Goal: Information Seeking & Learning: Learn about a topic

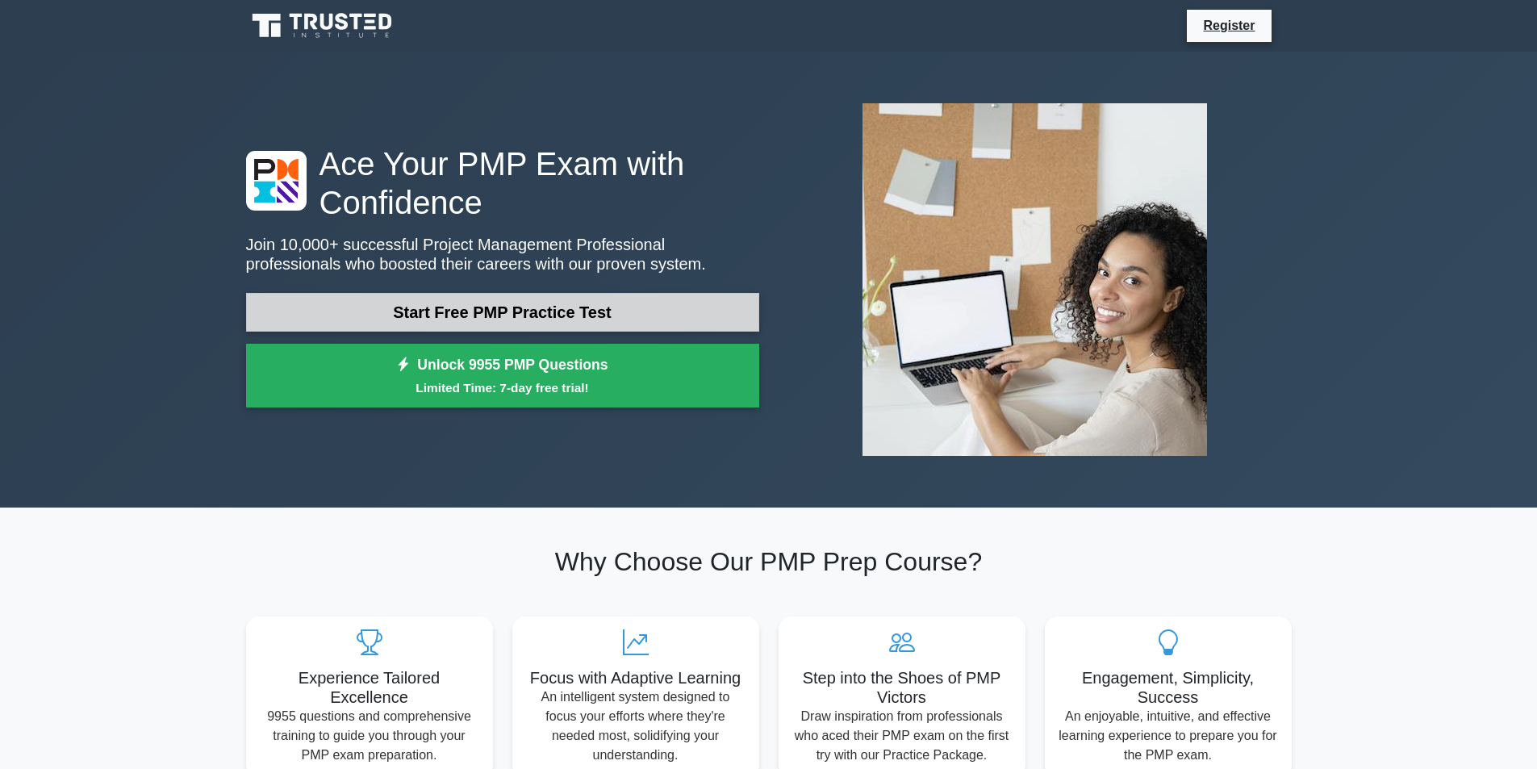
click at [619, 318] on link "Start Free PMP Practice Test" at bounding box center [502, 312] width 513 height 39
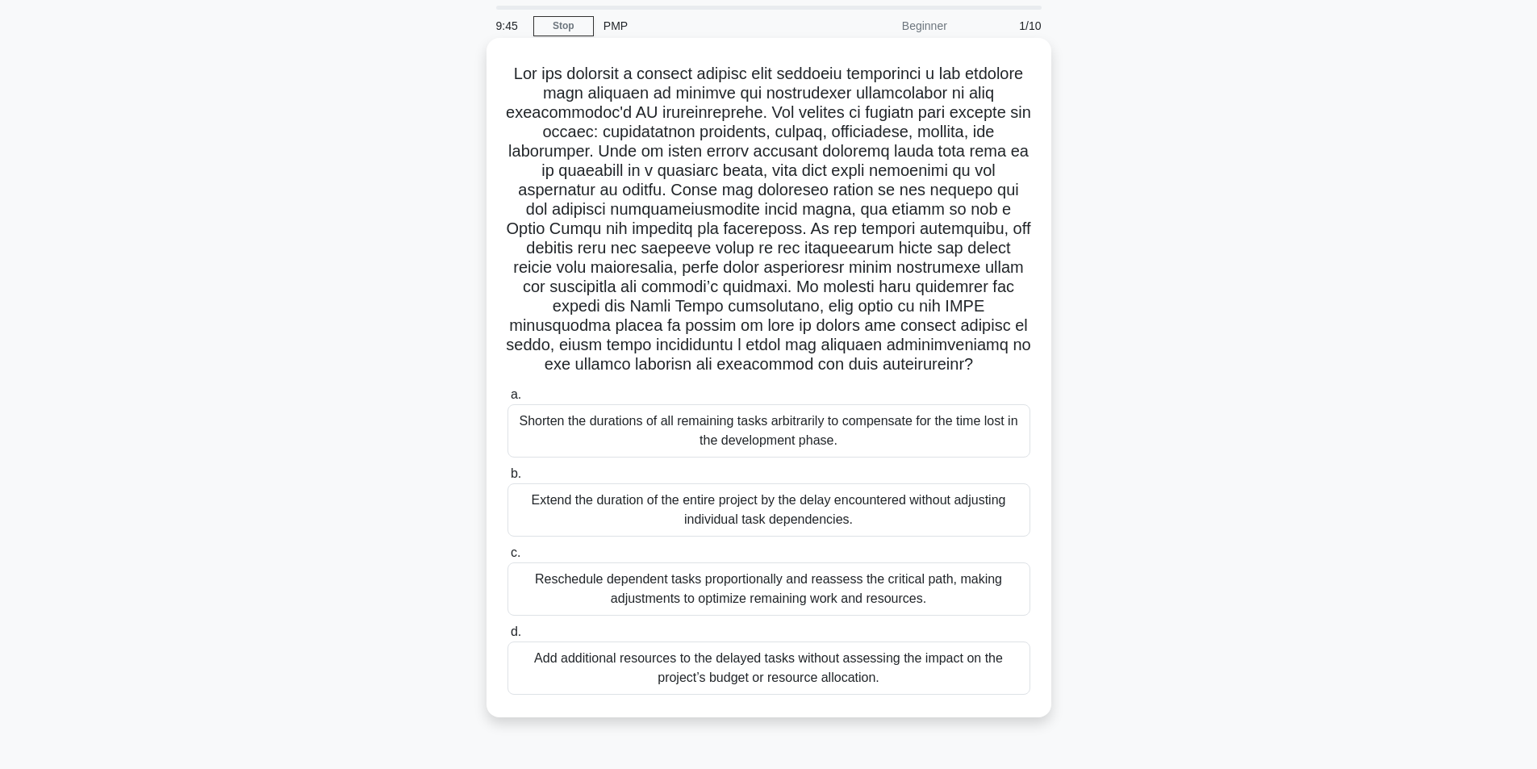
scroll to position [102, 0]
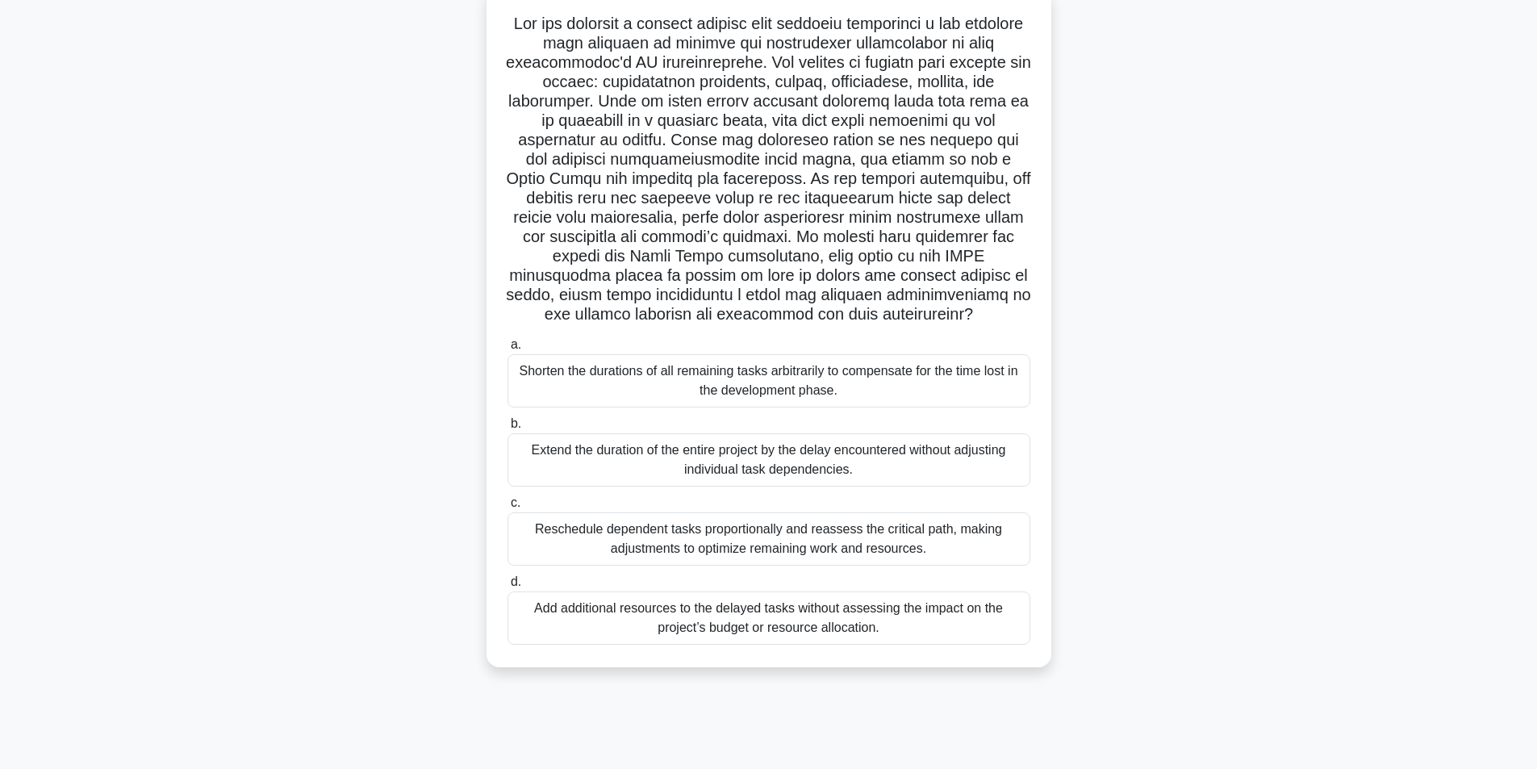
click at [762, 545] on div "Reschedule dependent tasks proportionally and reassess the critical path, makin…" at bounding box center [769, 538] width 523 height 53
click at [508, 508] on input "c. Reschedule dependent tasks proportionally and reassess the critical path, ma…" at bounding box center [508, 503] width 0 height 10
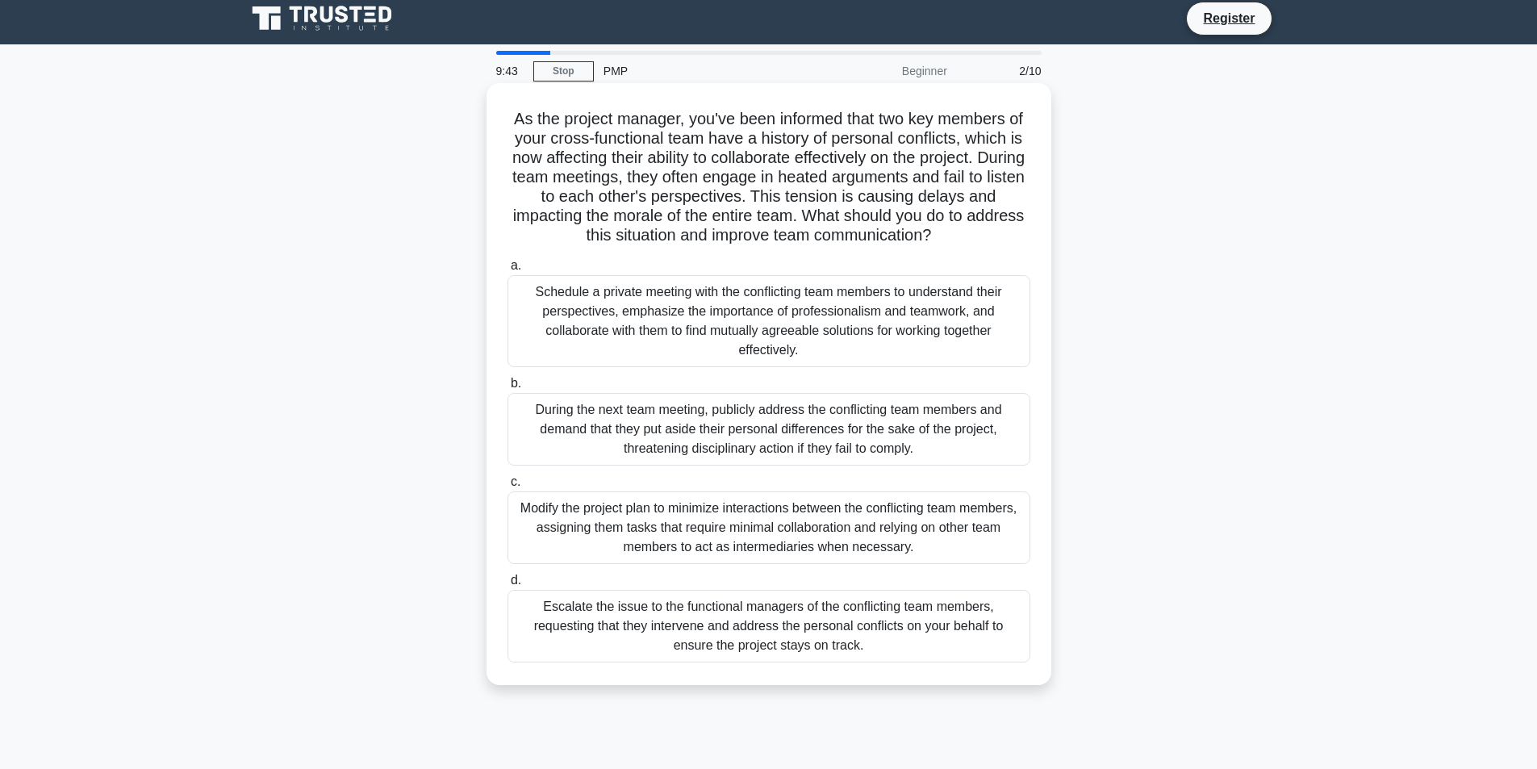
scroll to position [0, 0]
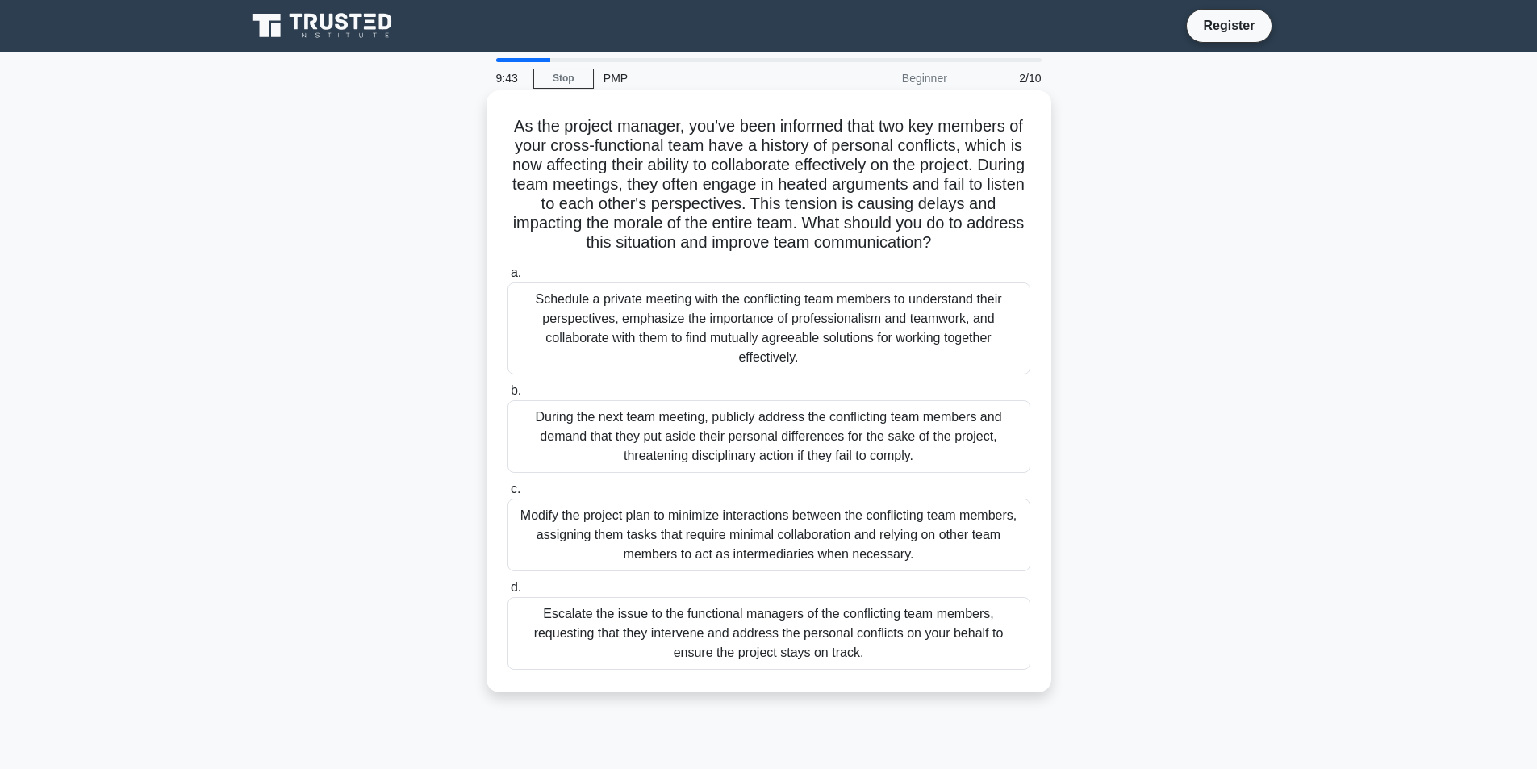
click at [675, 435] on div "During the next team meeting, publicly address the conflicting team members and…" at bounding box center [769, 436] width 523 height 73
click at [508, 396] on input "b. During the next team meeting, publicly address the conflicting team members …" at bounding box center [508, 391] width 0 height 10
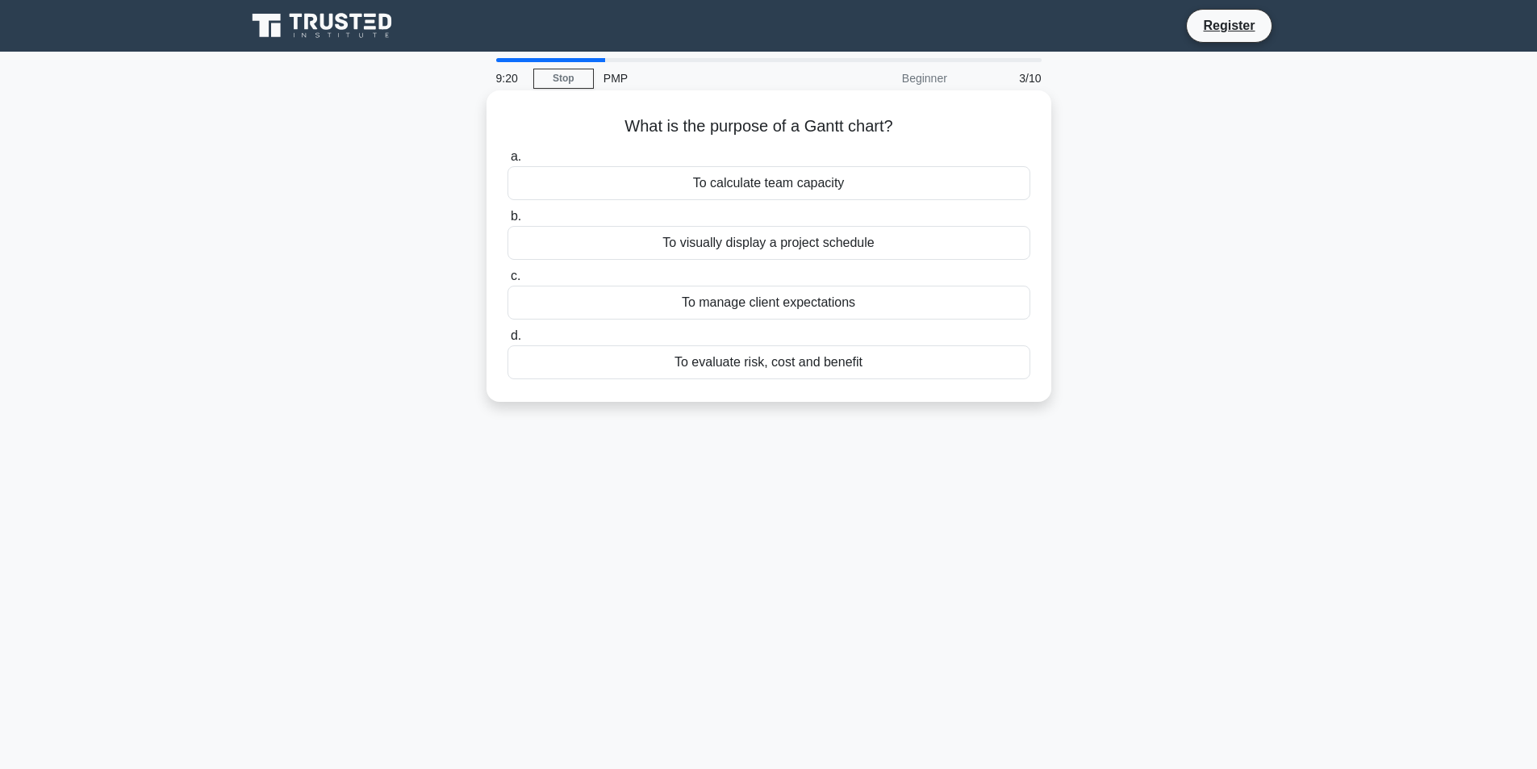
click at [848, 244] on div "To visually display a project schedule" at bounding box center [769, 243] width 523 height 34
click at [508, 222] on input "b. To visually display a project schedule" at bounding box center [508, 216] width 0 height 10
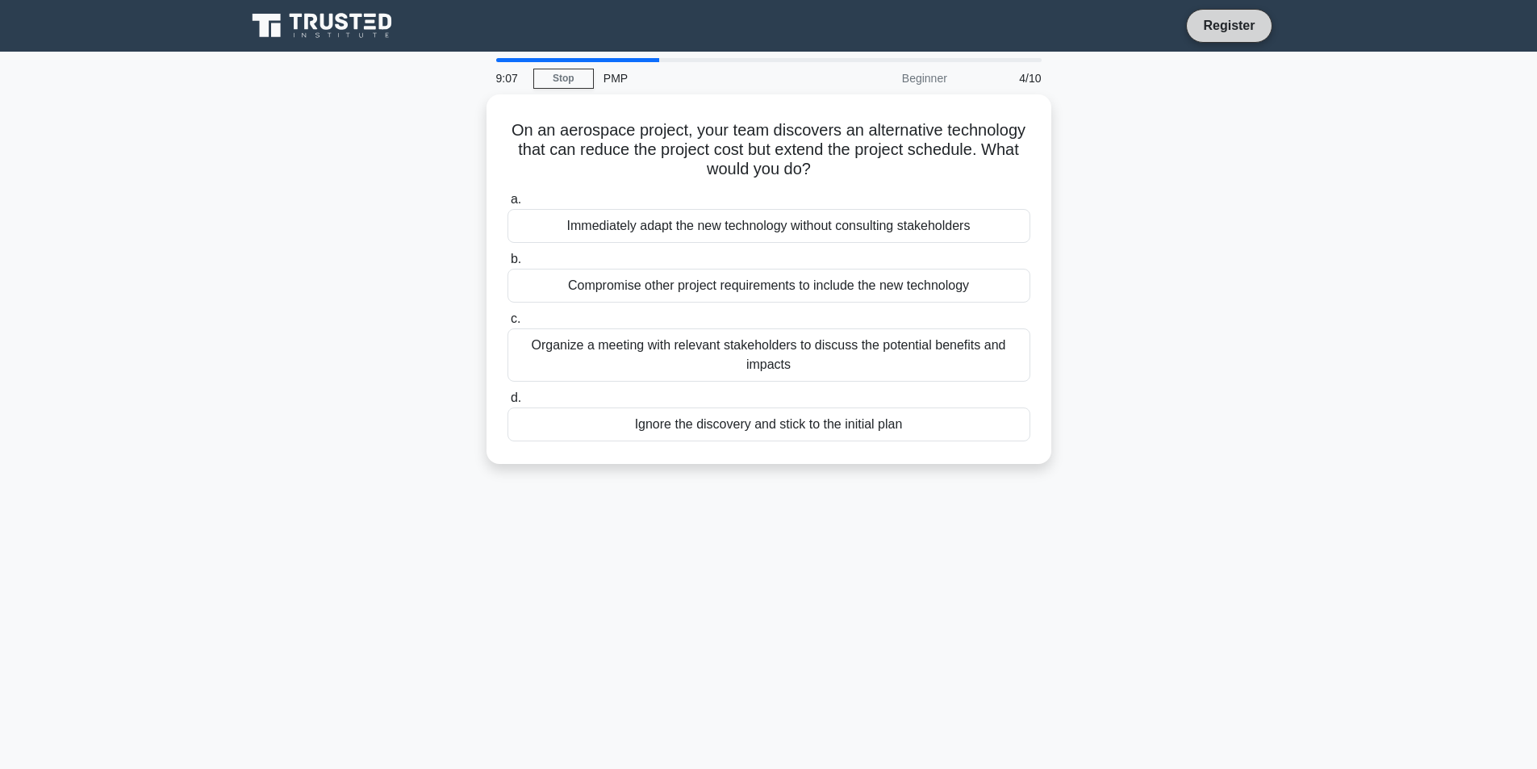
click at [1227, 28] on link "Register" at bounding box center [1228, 25] width 71 height 20
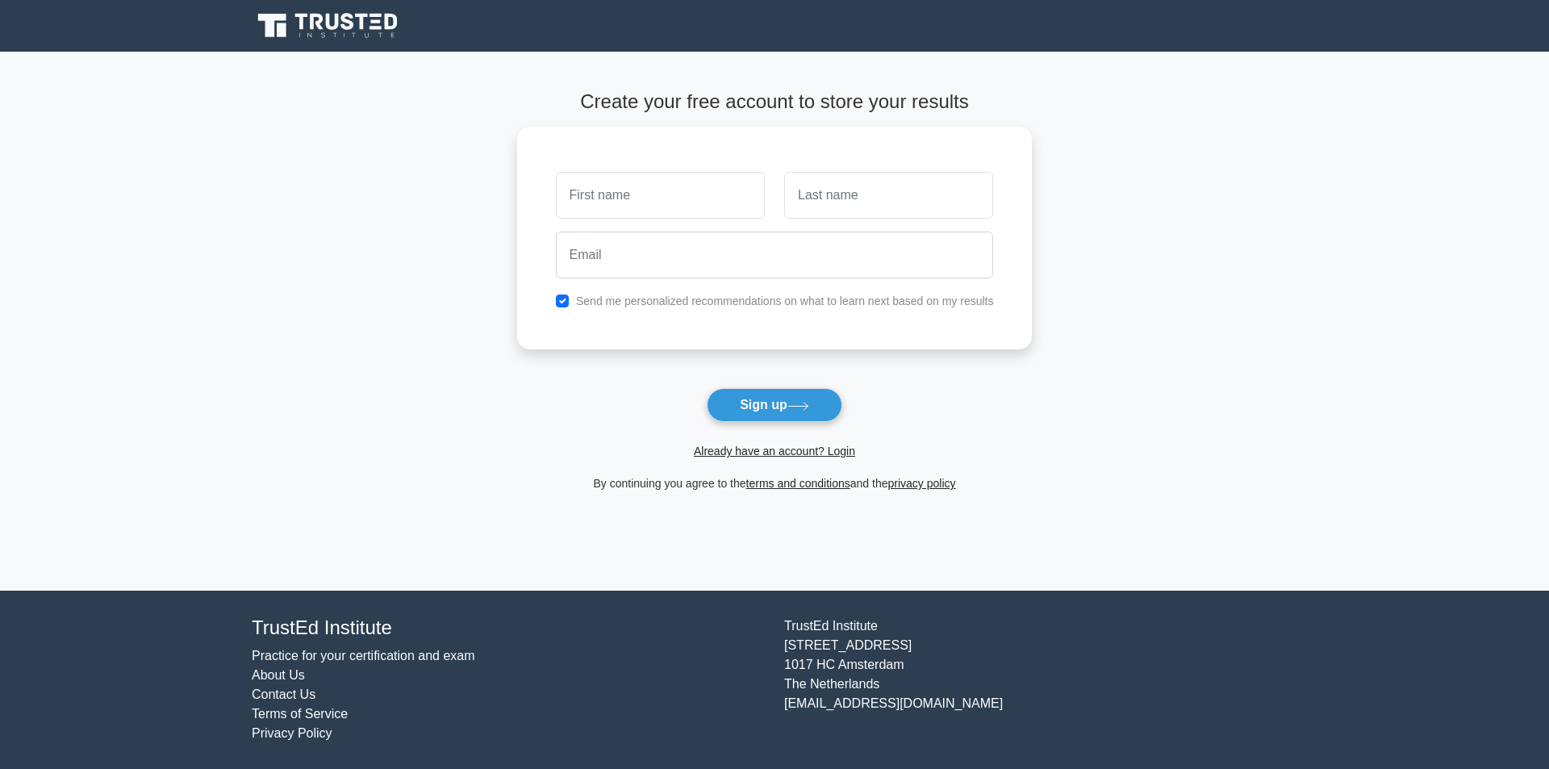
click at [1247, 384] on main "Create your free account to store your results Send me personalized recommendat…" at bounding box center [774, 321] width 1549 height 539
